Goal: Information Seeking & Learning: Learn about a topic

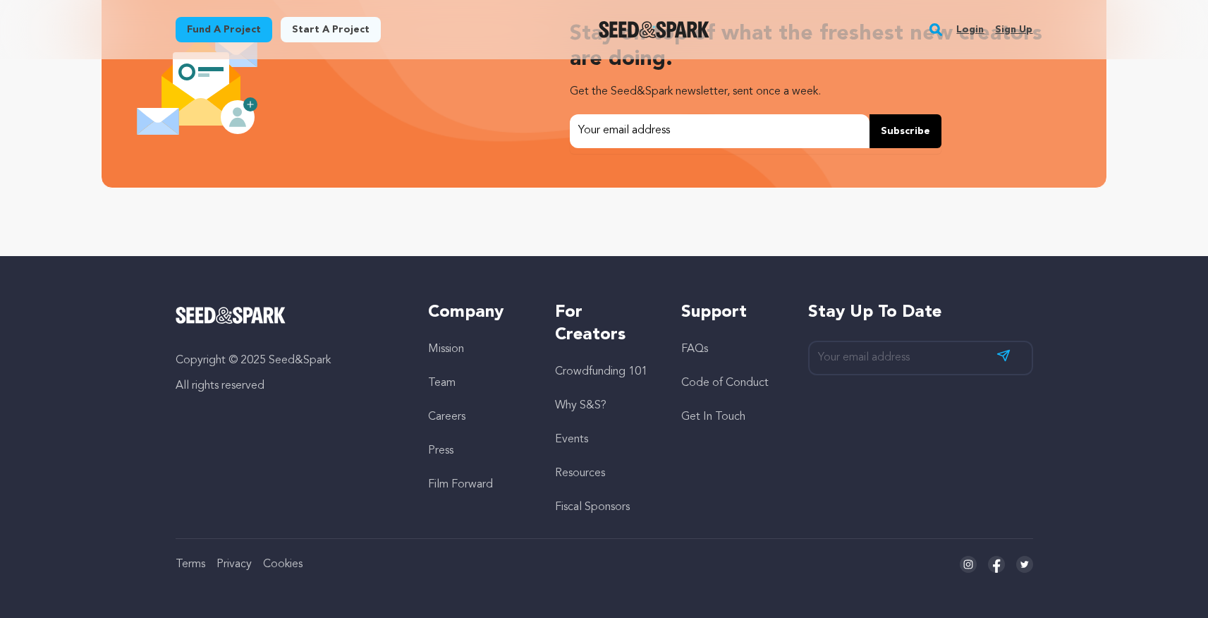
click at [578, 370] on link "Crowdfunding 101" at bounding box center [601, 371] width 92 height 11
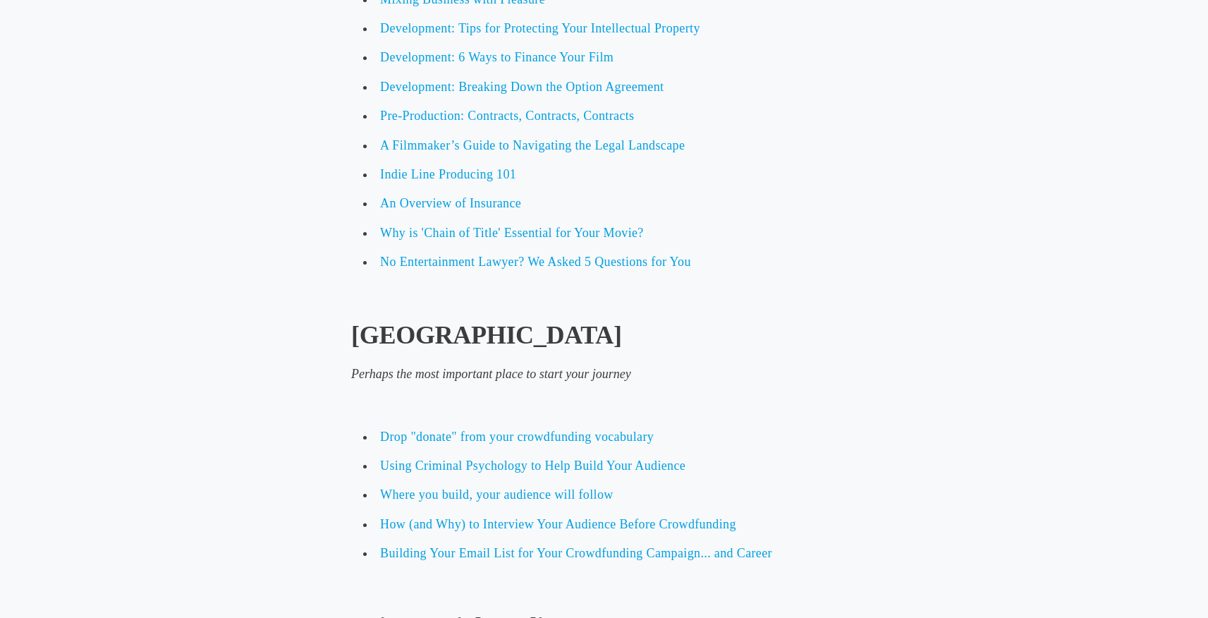
scroll to position [2225, 0]
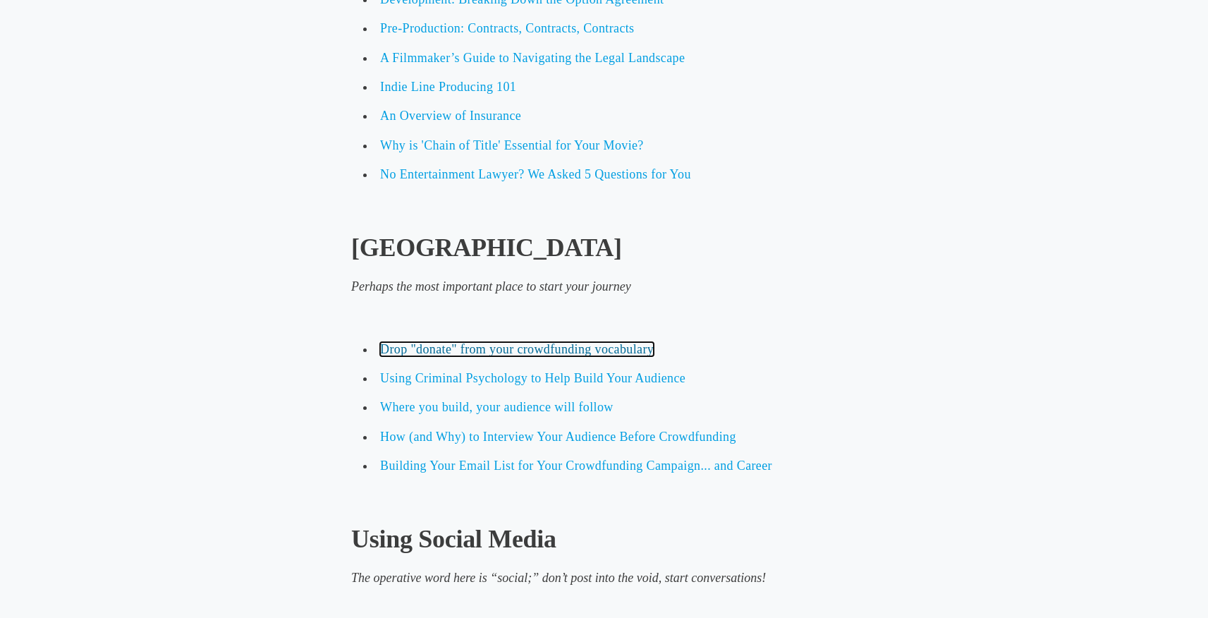
click at [463, 348] on span "Drop "donate" from your crowdfunding vocabulary" at bounding box center [517, 349] width 274 height 14
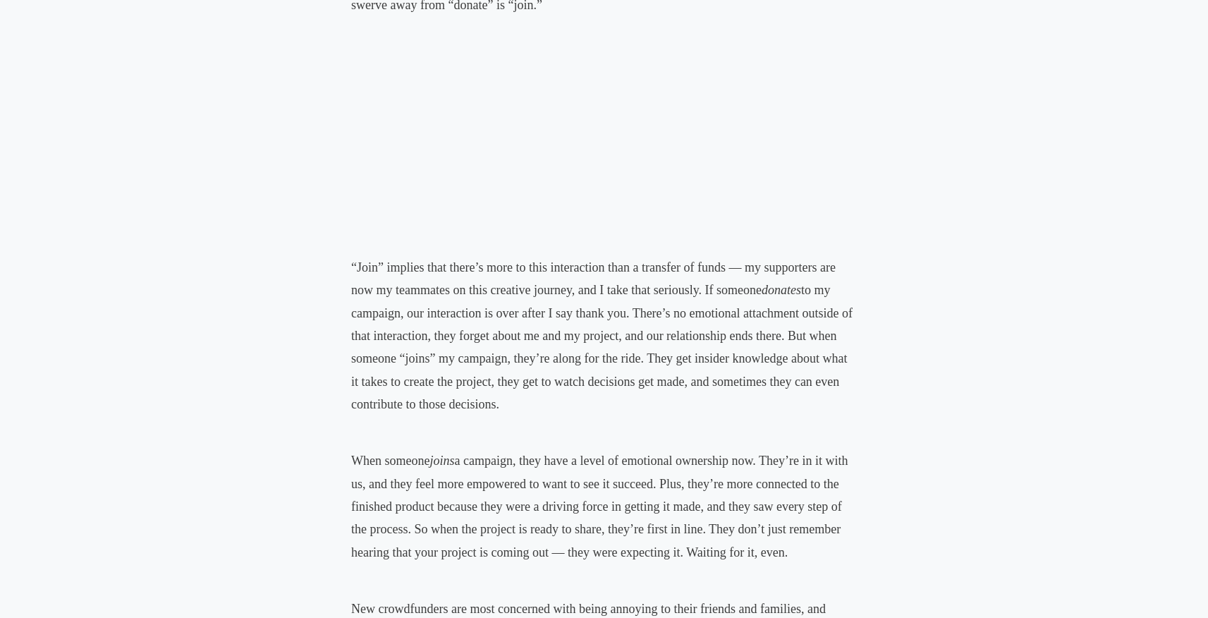
scroll to position [1118, 0]
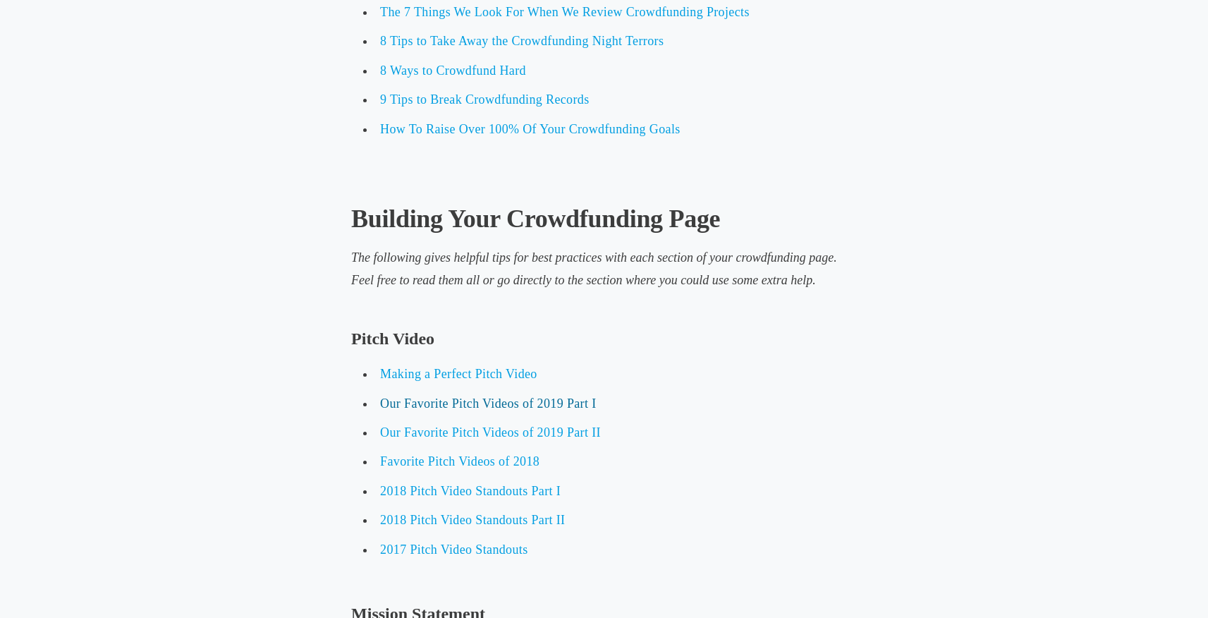
scroll to position [3477, 0]
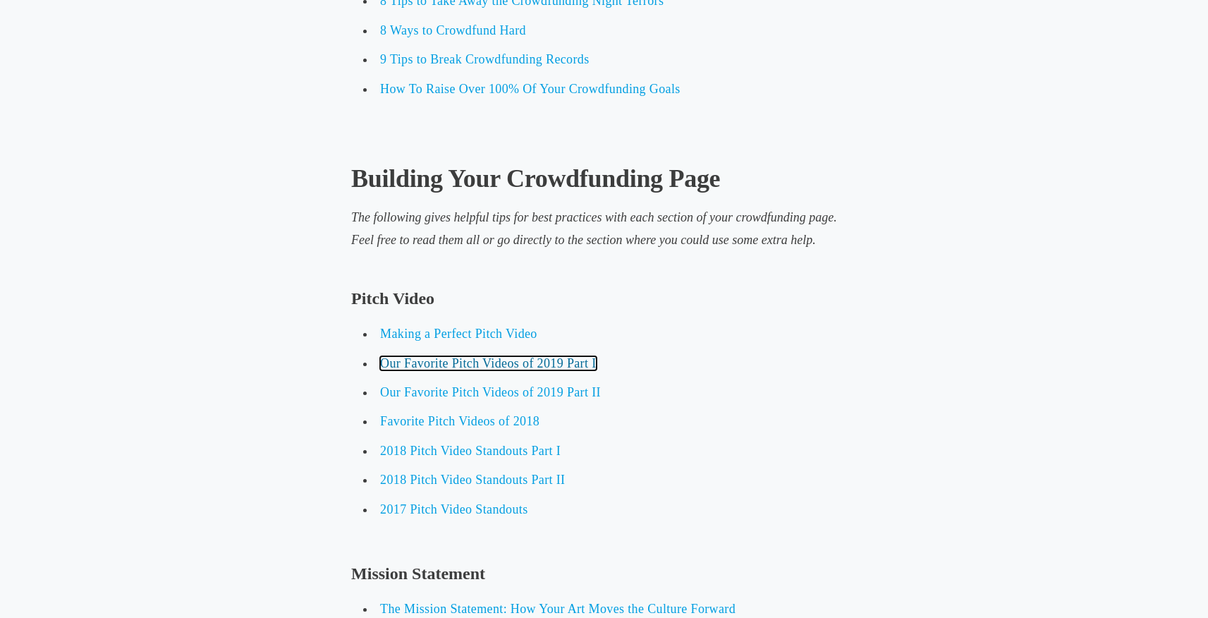
click at [436, 358] on span "Our Favorite Pitch Videos of 2019 Part I" at bounding box center [488, 363] width 216 height 14
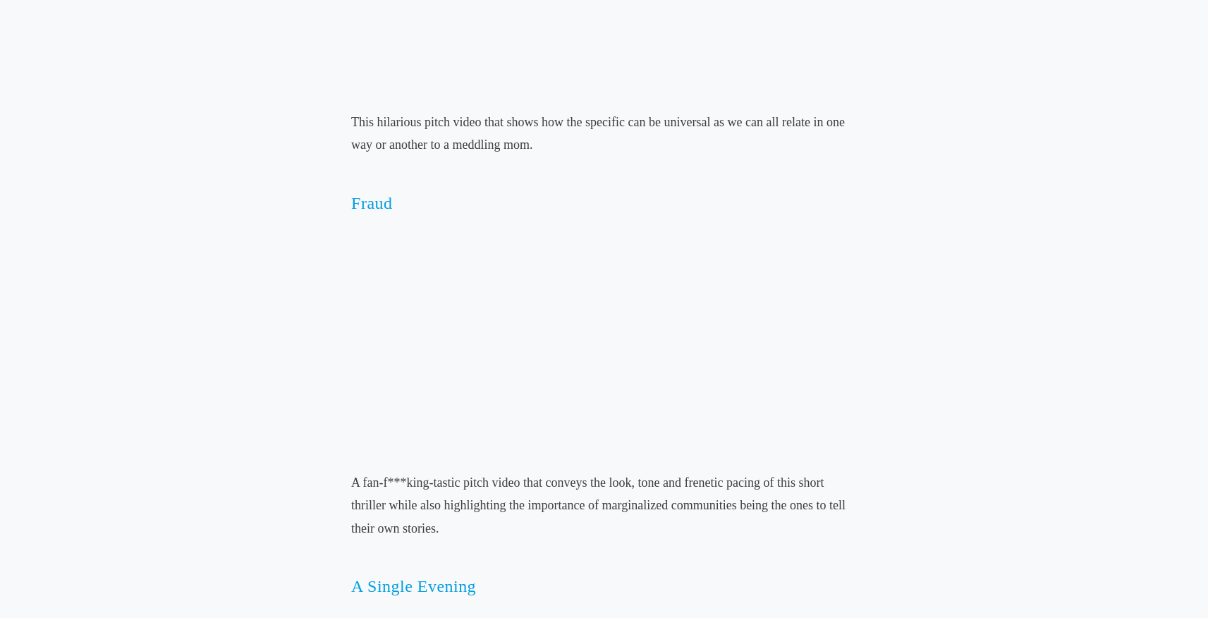
scroll to position [3646, 0]
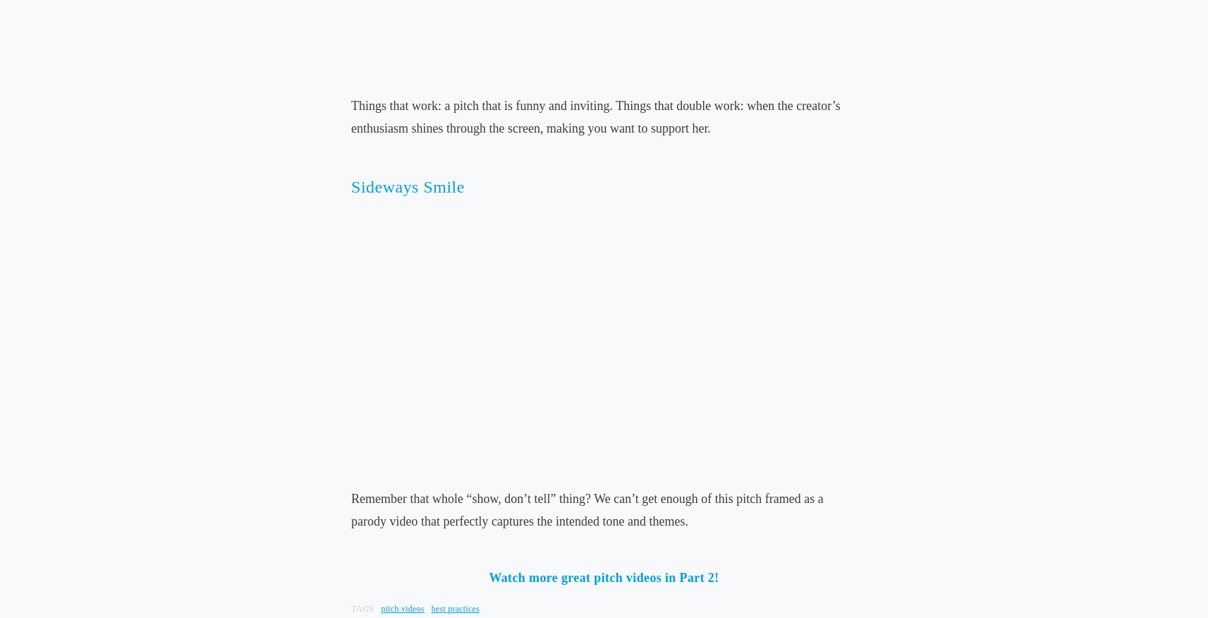
scroll to position [4745, 0]
